Goal: Find contact information

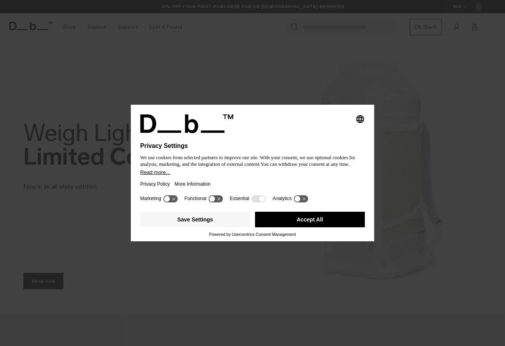
click at [297, 227] on button "Accept All" at bounding box center [310, 220] width 110 height 16
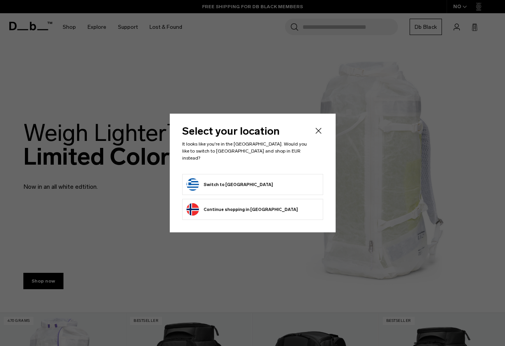
click at [244, 204] on button "Continue browsing [GEOGRAPHIC_DATA] store Continue shopping in [GEOGRAPHIC_DATA]" at bounding box center [242, 209] width 111 height 12
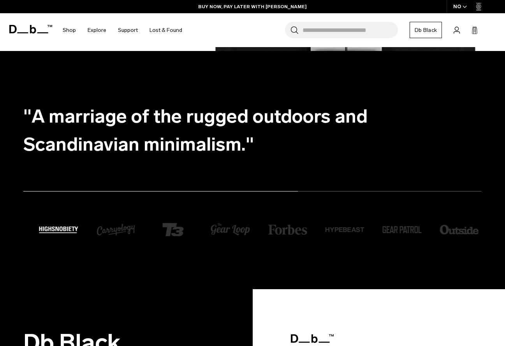
scroll to position [1067, 0]
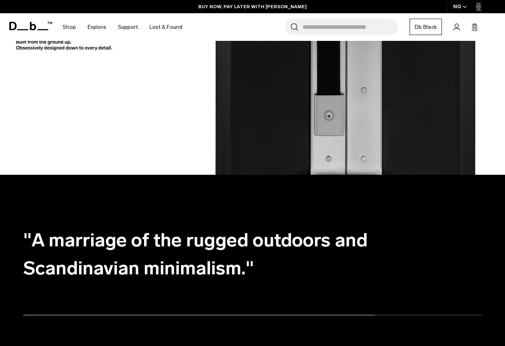
click at [457, 28] on icon at bounding box center [457, 26] width 6 height 7
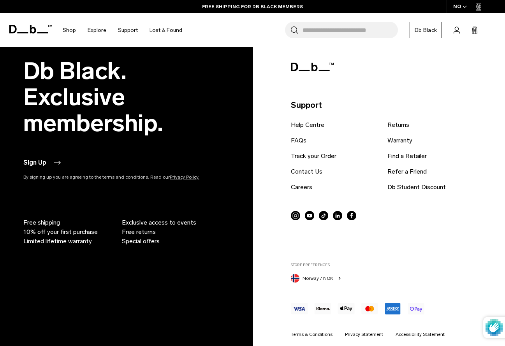
scroll to position [501, 0]
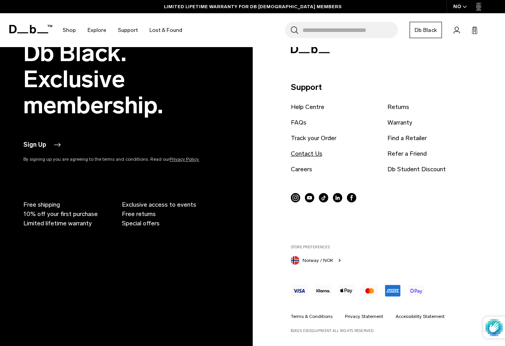
click at [317, 155] on link "Contact Us" at bounding box center [307, 153] width 32 height 9
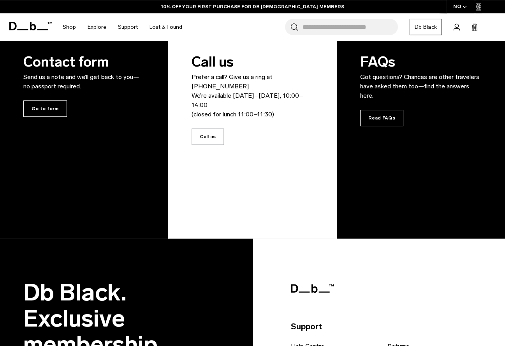
scroll to position [184, 0]
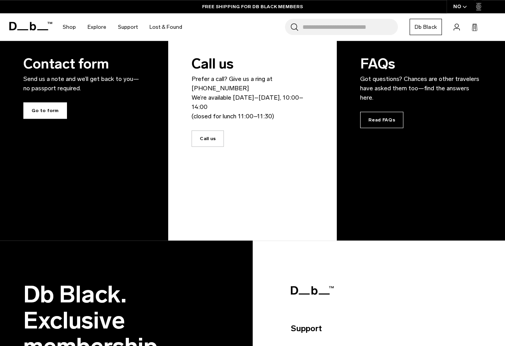
click at [38, 113] on span "Go to form" at bounding box center [45, 110] width 44 height 16
